Goal: Browse casually: Explore the website without a specific task or goal

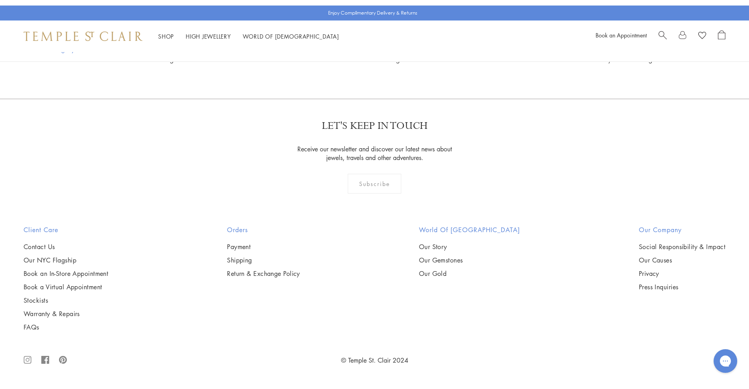
scroll to position [906, 0]
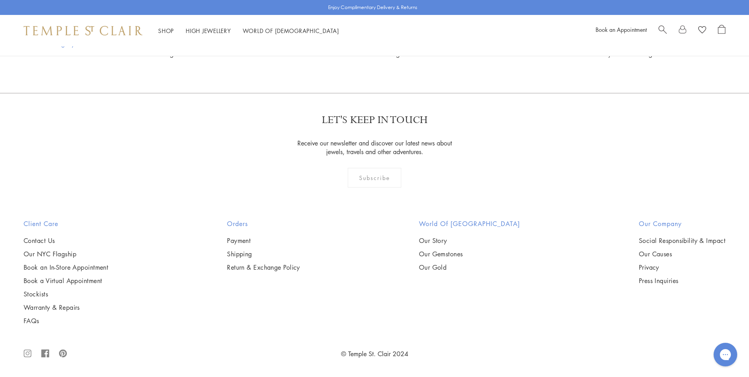
click at [0, 0] on img at bounding box center [0, 0] width 0 height 0
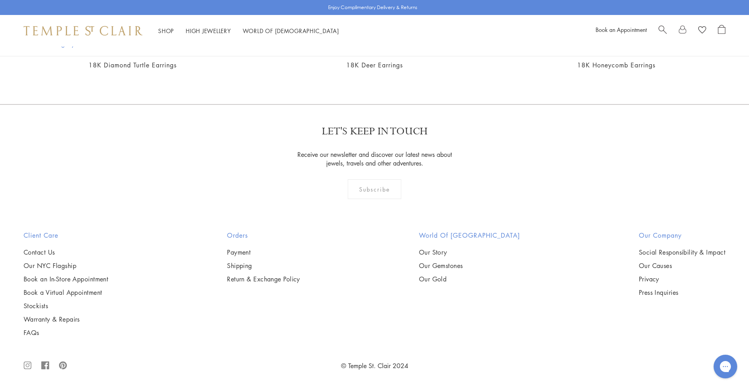
scroll to position [2103, 0]
click at [0, 0] on img at bounding box center [0, 0] width 0 height 0
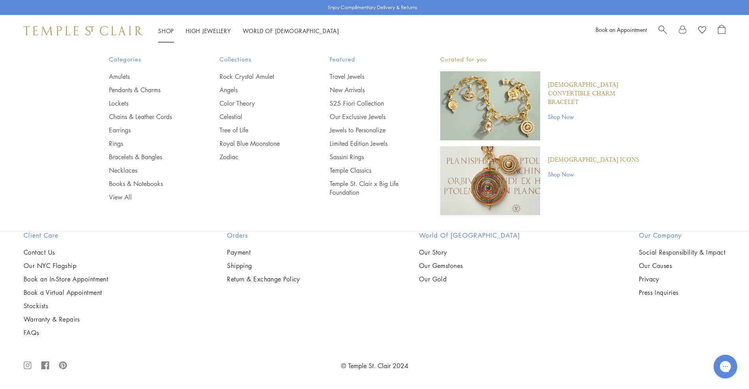
click at [471, 127] on img "Main navigation" at bounding box center [490, 105] width 100 height 69
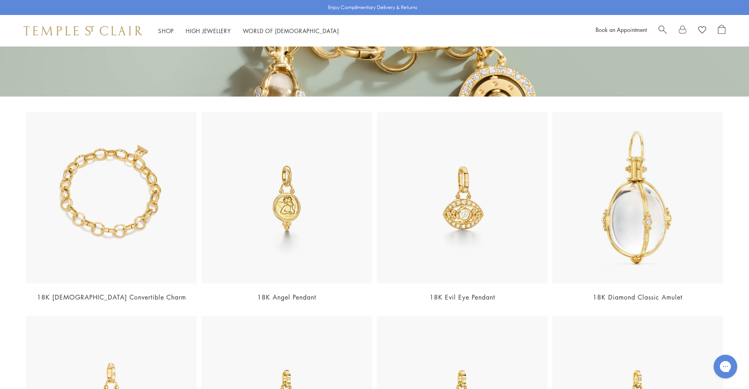
scroll to position [189, 0]
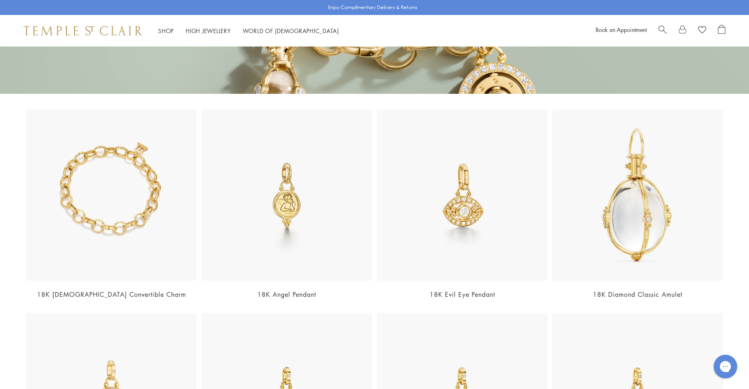
click at [123, 203] on img at bounding box center [111, 194] width 171 height 171
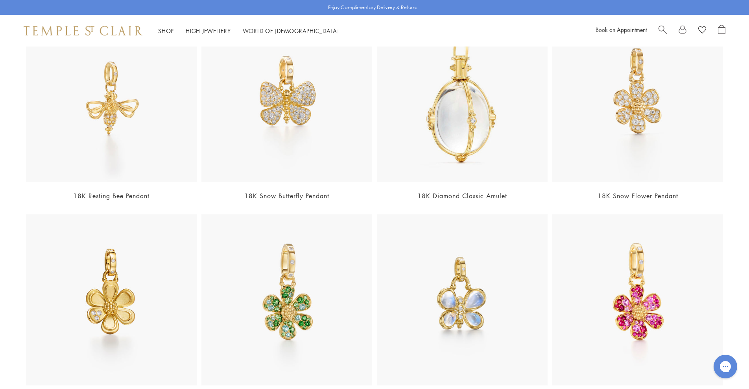
scroll to position [1051, 0]
click at [172, 154] on img at bounding box center [111, 96] width 171 height 171
click at [644, 117] on img at bounding box center [638, 96] width 171 height 171
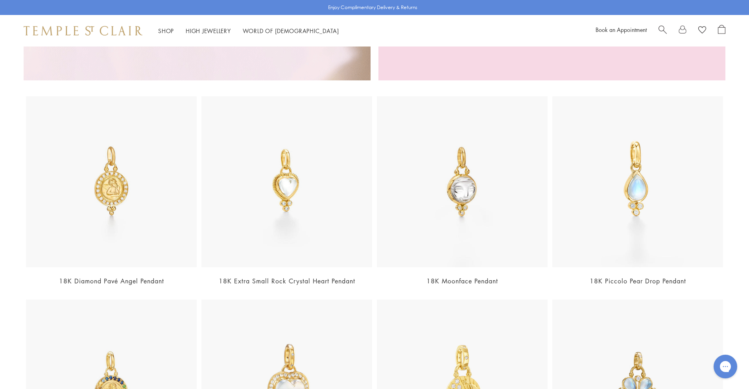
scroll to position [1732, 0]
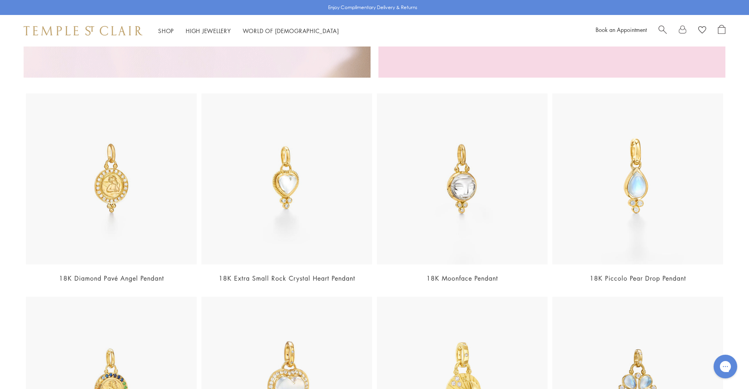
click at [450, 219] on img at bounding box center [462, 178] width 171 height 171
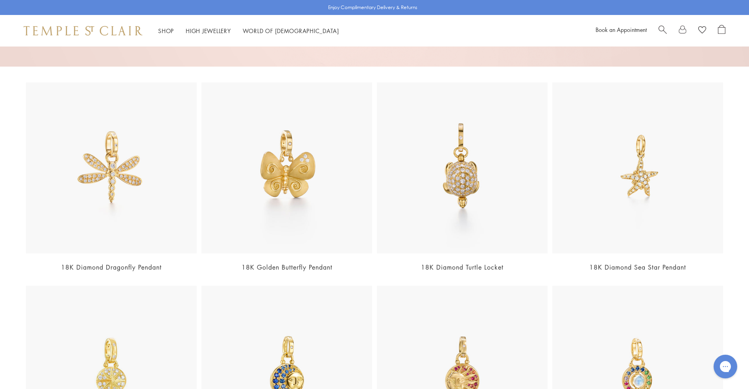
scroll to position [3349, 0]
click at [602, 176] on img at bounding box center [638, 166] width 171 height 171
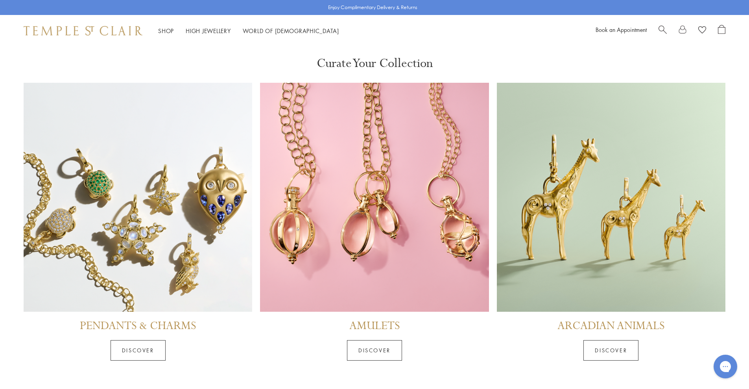
scroll to position [3823, 0]
click at [317, 280] on img at bounding box center [374, 197] width 229 height 229
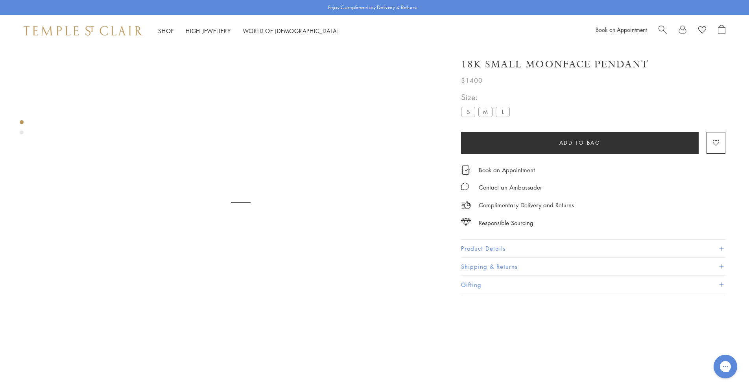
scroll to position [46, 0]
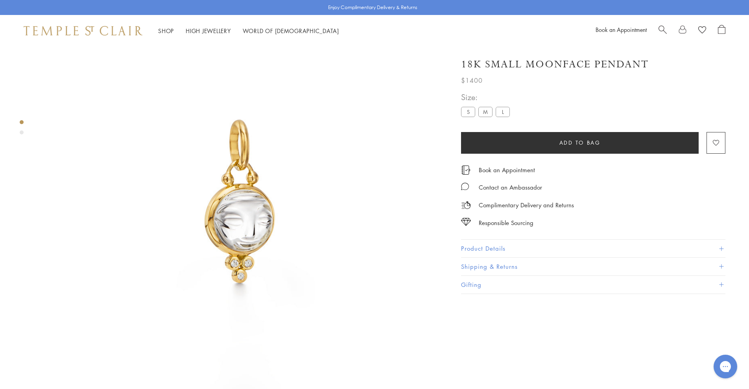
click at [484, 110] on label "M" at bounding box center [486, 112] width 14 height 10
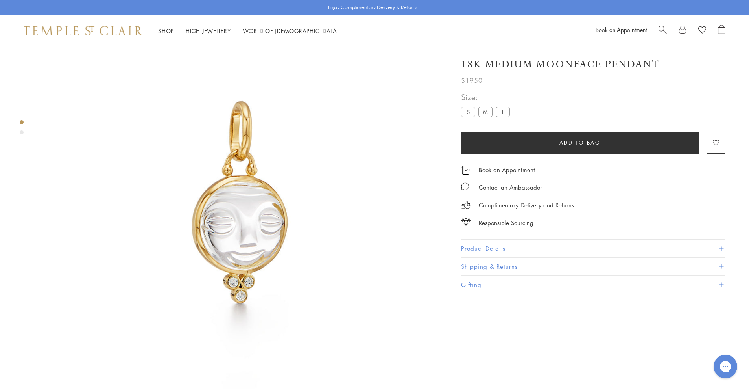
click at [503, 111] on label "L" at bounding box center [503, 112] width 14 height 10
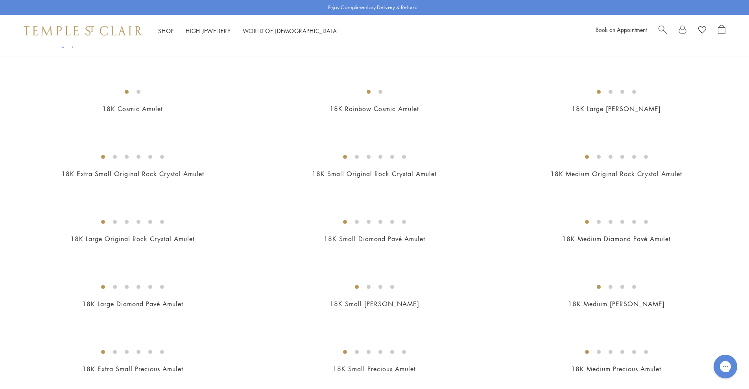
scroll to position [647, 0]
click at [0, 0] on img at bounding box center [0, 0] width 0 height 0
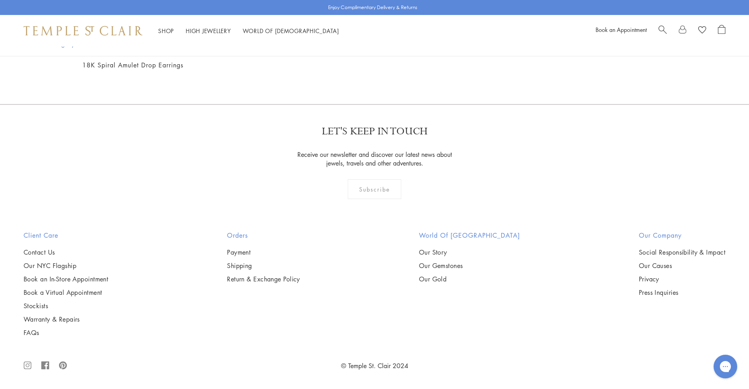
scroll to position [2005, 0]
click at [0, 0] on img at bounding box center [0, 0] width 0 height 0
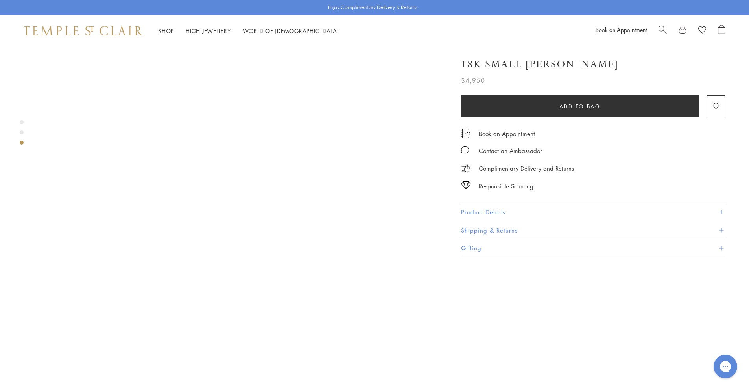
scroll to position [737, 0]
